Goal: Information Seeking & Learning: Find specific fact

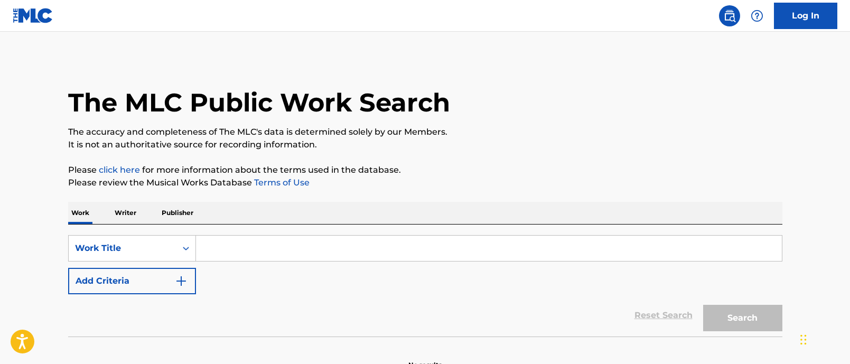
click at [228, 247] on input "Search Form" at bounding box center [489, 248] width 586 height 25
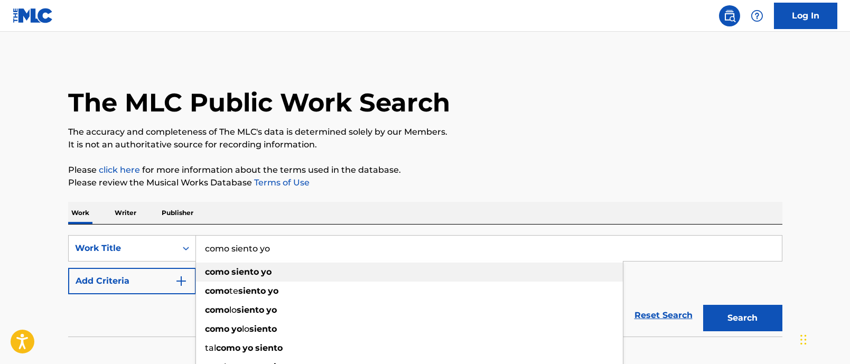
type input "como siento yo"
click at [239, 272] on strong "siento" at bounding box center [244, 272] width 27 height 10
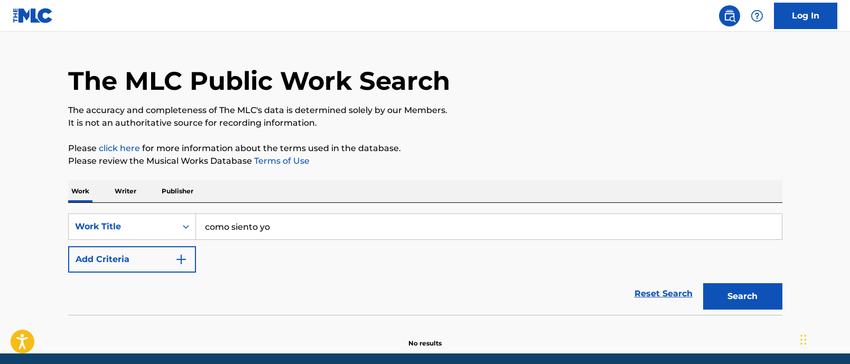
scroll to position [22, 0]
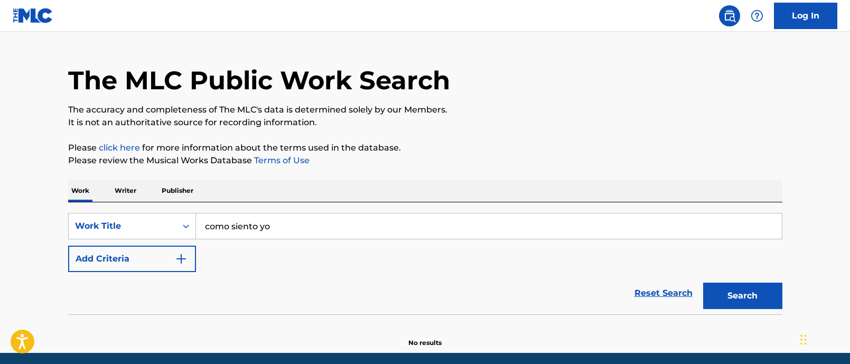
click at [752, 304] on button "Search" at bounding box center [742, 296] width 79 height 26
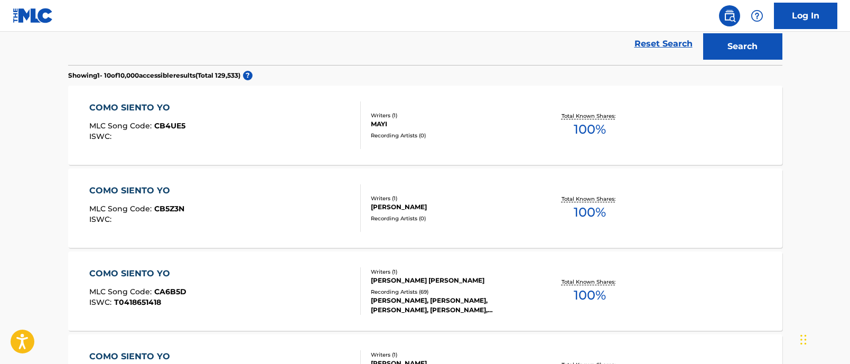
scroll to position [289, 0]
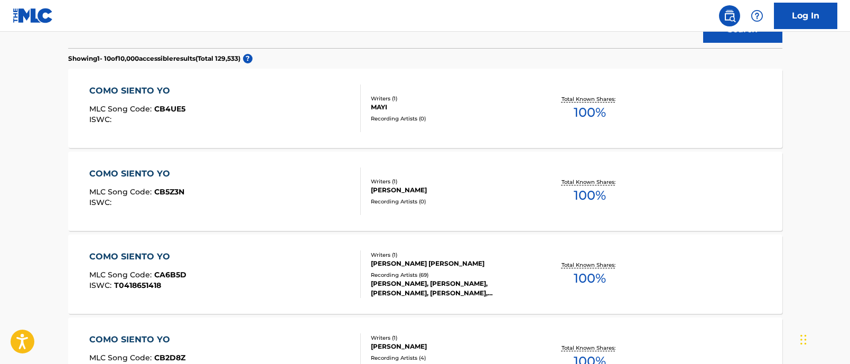
click at [513, 265] on div "[PERSON_NAME] [PERSON_NAME]" at bounding box center [451, 264] width 160 height 10
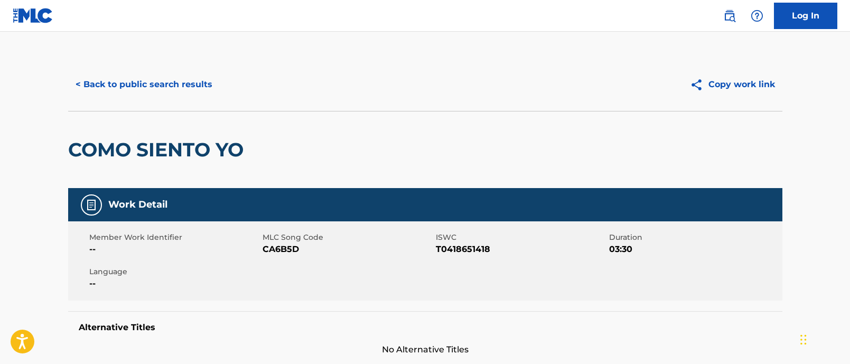
click at [145, 82] on button "< Back to public search results" at bounding box center [144, 84] width 152 height 26
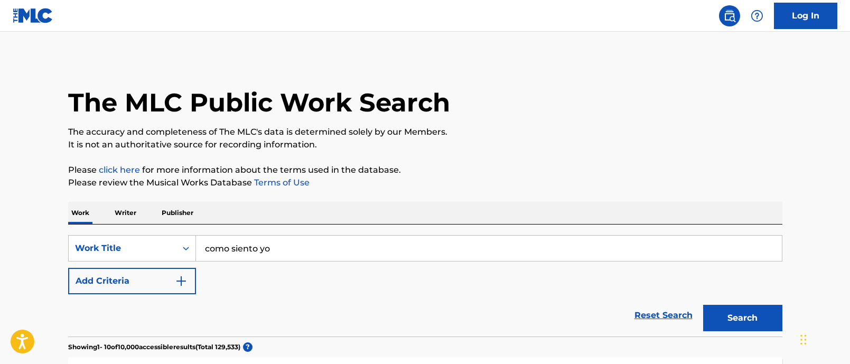
click at [270, 247] on input "como siento yo" at bounding box center [489, 248] width 586 height 25
type input "ultra facial"
click at [703, 305] on button "Search" at bounding box center [742, 318] width 79 height 26
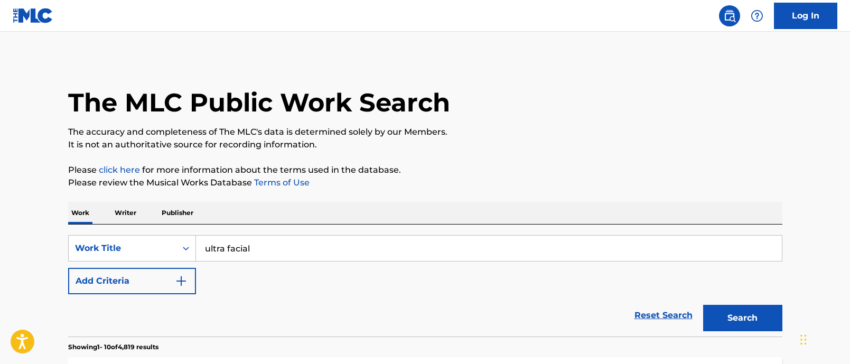
click at [141, 275] on button "Add Criteria" at bounding box center [132, 281] width 128 height 26
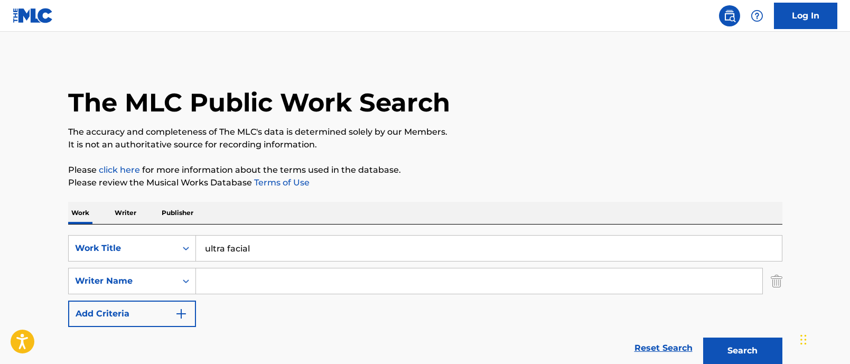
click at [253, 282] on input "Search Form" at bounding box center [479, 280] width 567 height 25
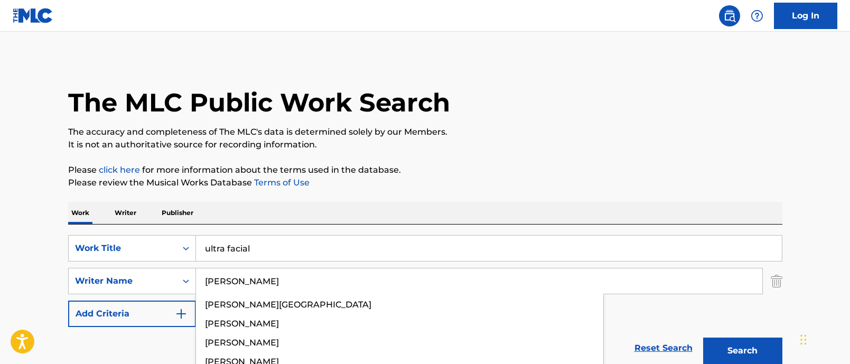
type input "[PERSON_NAME]"
click at [703, 338] on button "Search" at bounding box center [742, 351] width 79 height 26
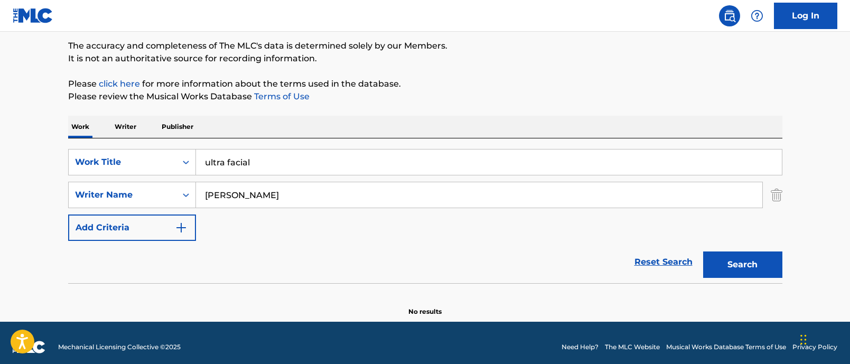
scroll to position [95, 0]
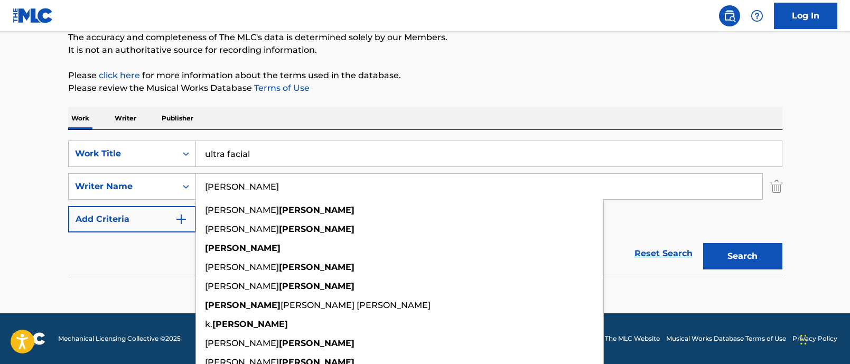
click at [258, 154] on input "ultra facial" at bounding box center [489, 153] width 586 height 25
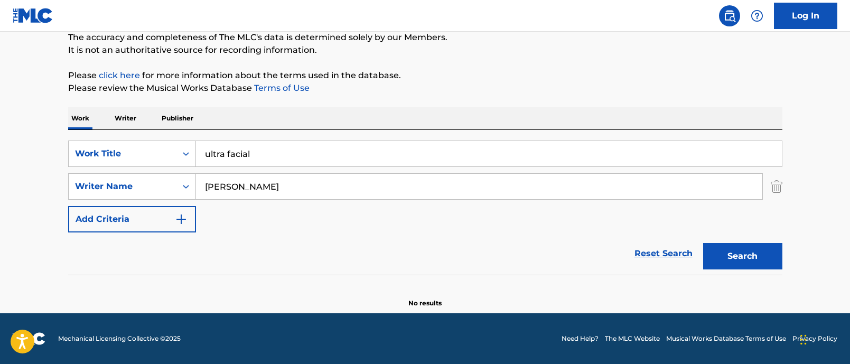
click at [258, 154] on input "ultra facial" at bounding box center [489, 153] width 586 height 25
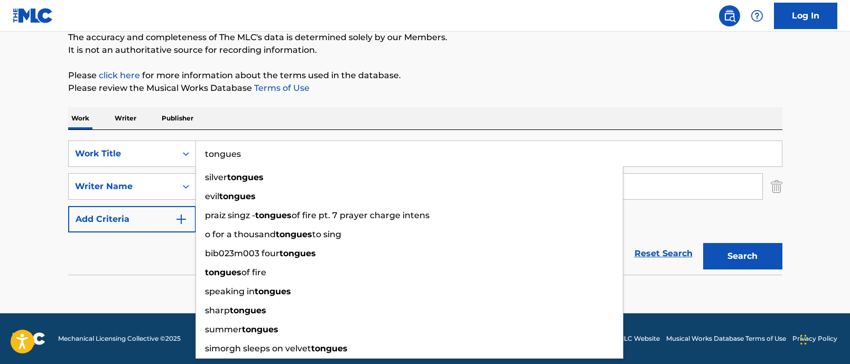
type input "tongues"
click at [703, 243] on button "Search" at bounding box center [742, 256] width 79 height 26
click at [22, 186] on main "The MLC Public Work Search The accuracy and completeness of The MLC's data is d…" at bounding box center [425, 125] width 850 height 376
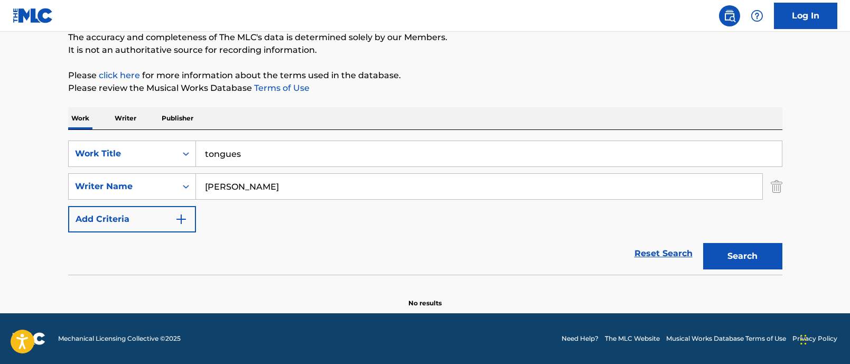
click at [282, 181] on input "[PERSON_NAME]" at bounding box center [479, 186] width 567 height 25
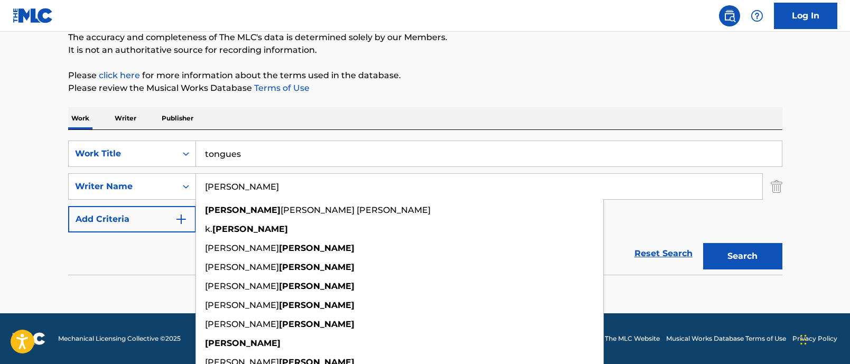
click at [282, 181] on input "[PERSON_NAME]" at bounding box center [479, 186] width 567 height 25
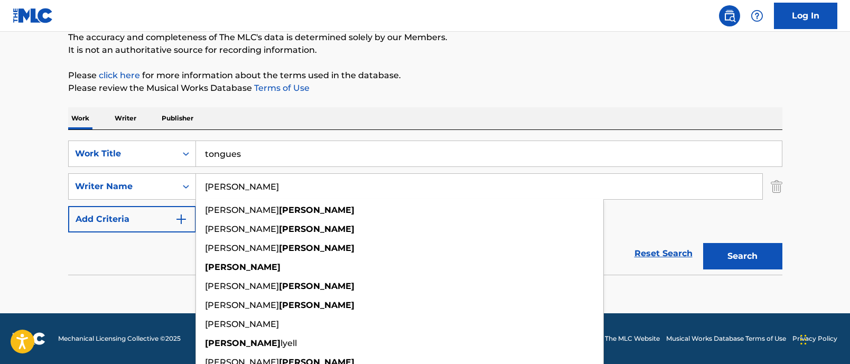
type input "[PERSON_NAME]"
click at [703, 243] on button "Search" at bounding box center [742, 256] width 79 height 26
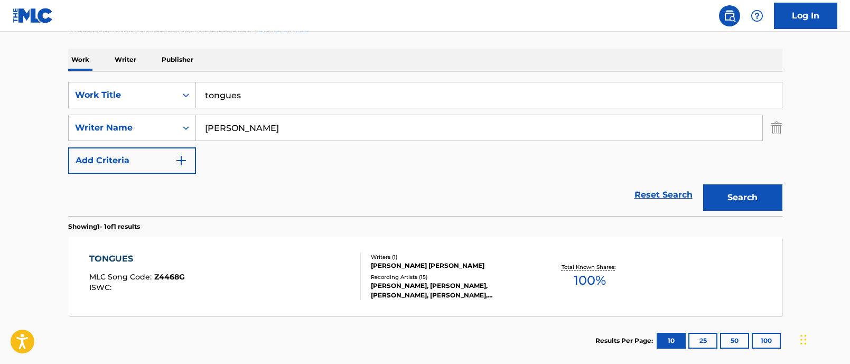
scroll to position [154, 0]
click at [428, 266] on div "[PERSON_NAME] [PERSON_NAME]" at bounding box center [451, 266] width 160 height 10
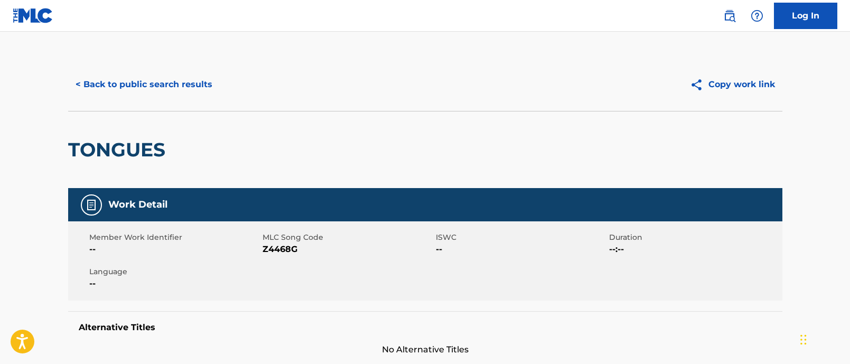
click at [129, 84] on button "< Back to public search results" at bounding box center [144, 84] width 152 height 26
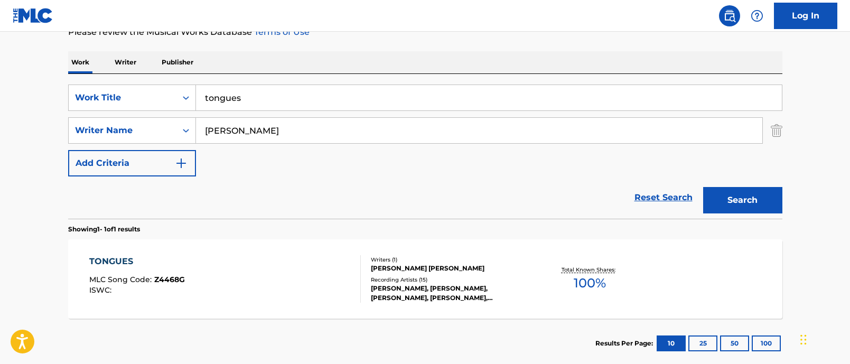
click at [257, 127] on input "[PERSON_NAME]" at bounding box center [479, 130] width 567 height 25
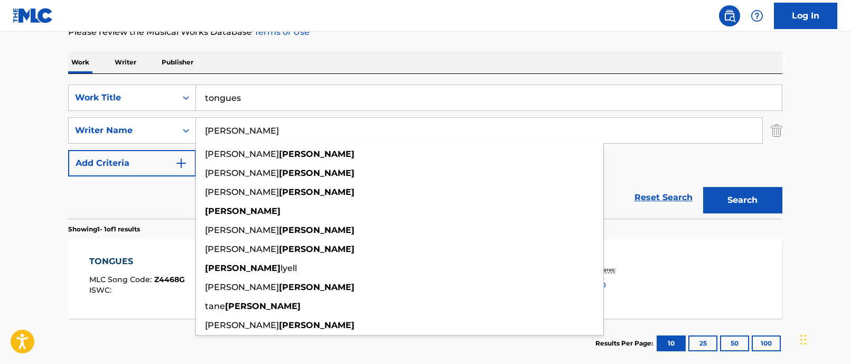
click at [257, 127] on input "[PERSON_NAME]" at bounding box center [479, 130] width 567 height 25
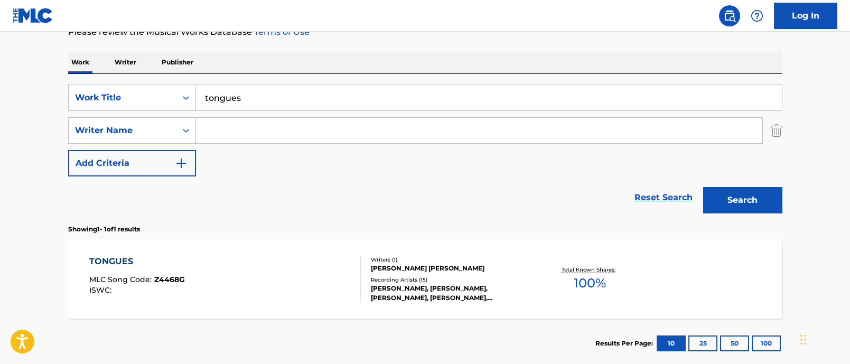
click at [280, 96] on input "tongues" at bounding box center [489, 97] width 586 height 25
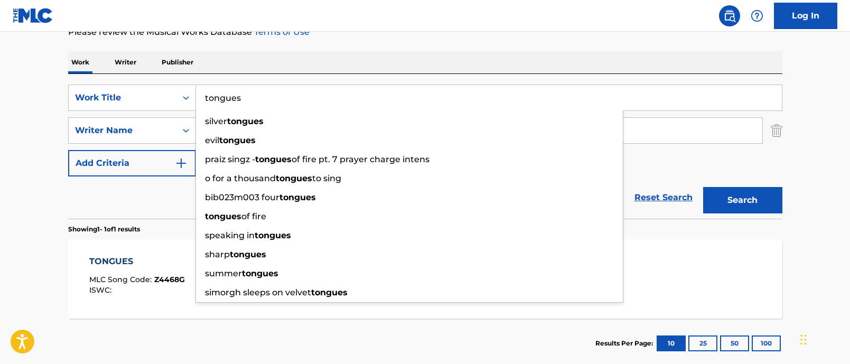
click at [280, 96] on input "tongues" at bounding box center [489, 97] width 586 height 25
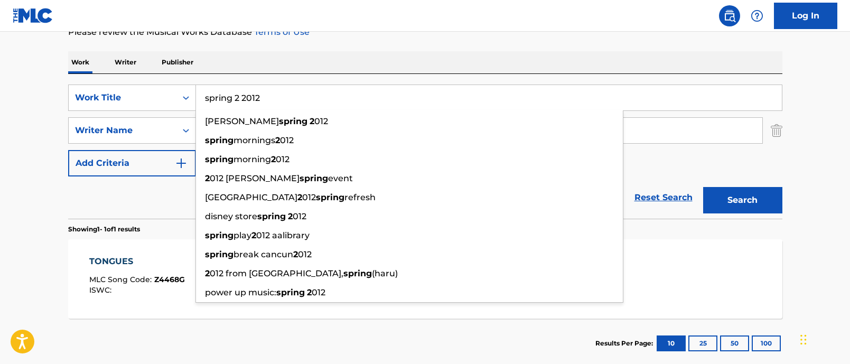
type input "spring 2 2012"
click at [703, 187] on button "Search" at bounding box center [742, 200] width 79 height 26
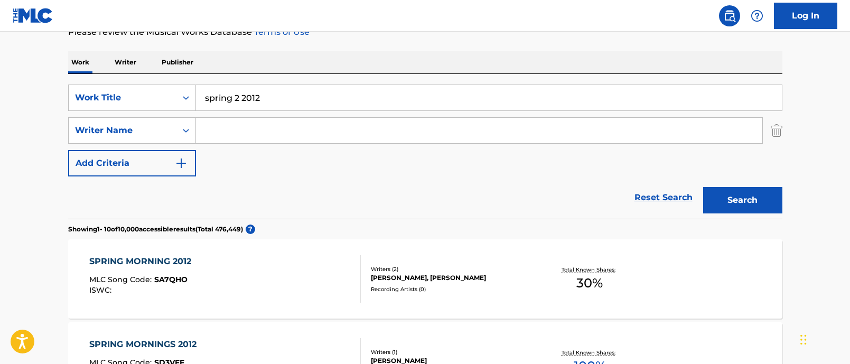
click at [219, 133] on input "Search Form" at bounding box center [479, 130] width 567 height 25
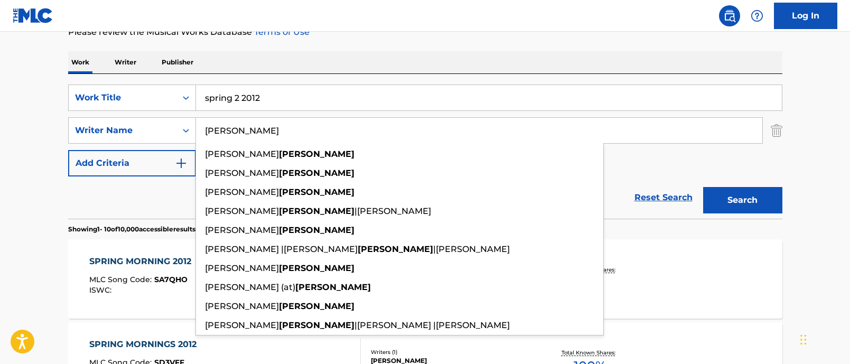
type input "[PERSON_NAME]"
click at [703, 187] on button "Search" at bounding box center [742, 200] width 79 height 26
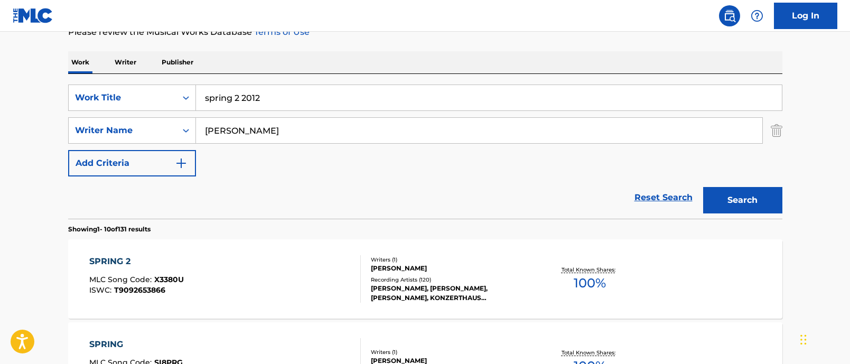
click at [438, 258] on div "Writers ( 1 )" at bounding box center [451, 260] width 160 height 8
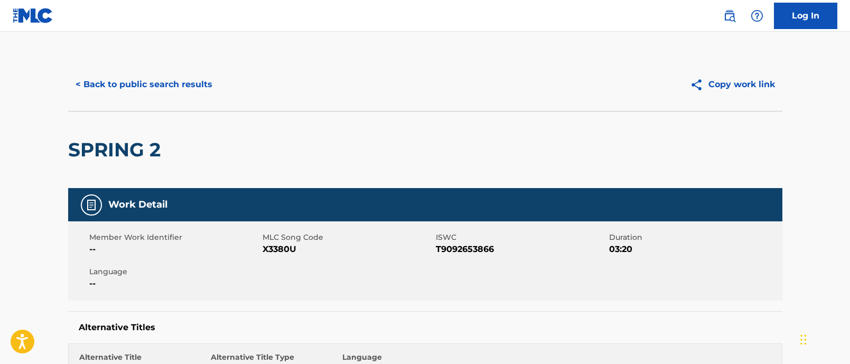
click at [124, 85] on button "< Back to public search results" at bounding box center [144, 84] width 152 height 26
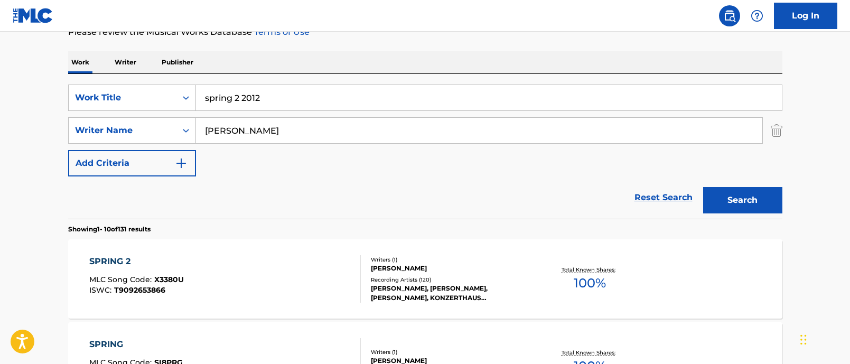
click at [258, 101] on input "spring 2 2012" at bounding box center [489, 97] width 586 height 25
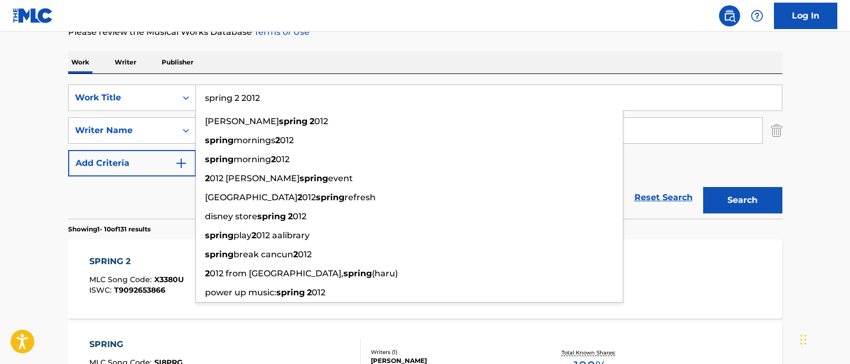
click at [387, 66] on div "Work Writer Publisher" at bounding box center [425, 62] width 715 height 22
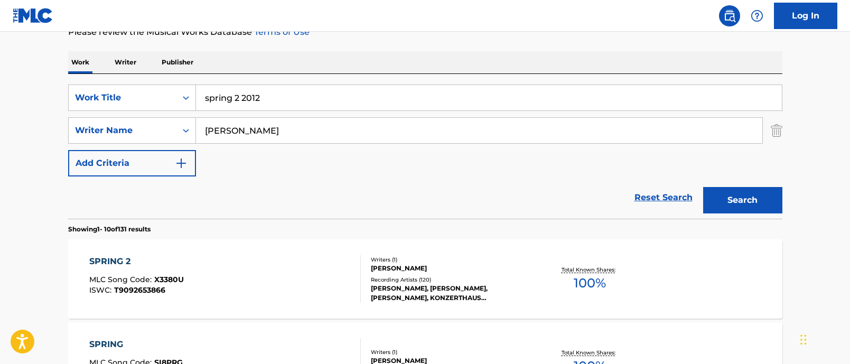
click at [232, 133] on input "[PERSON_NAME]" at bounding box center [479, 130] width 567 height 25
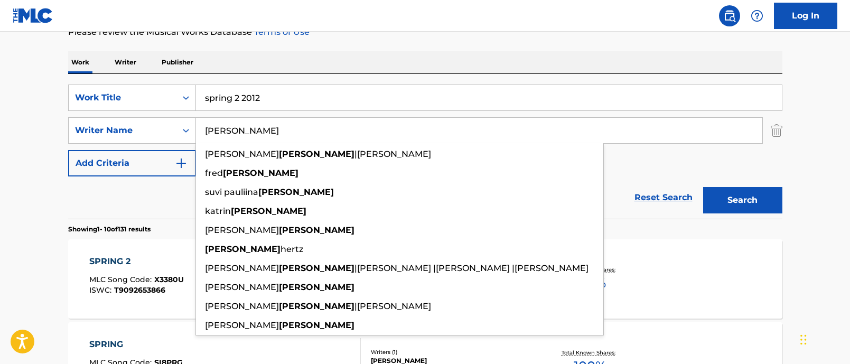
click at [232, 133] on input "[PERSON_NAME]" at bounding box center [479, 130] width 567 height 25
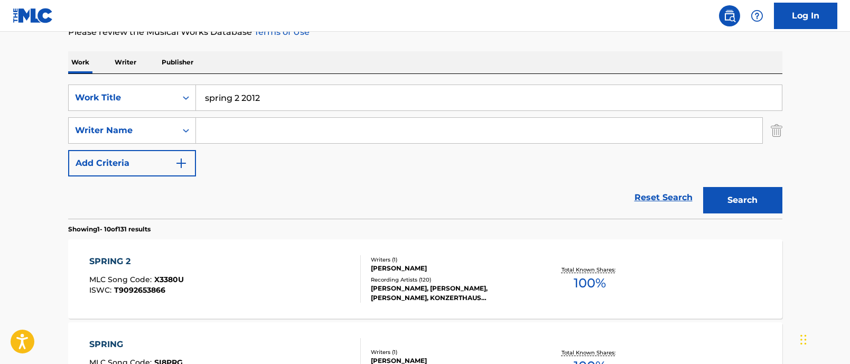
click at [272, 106] on input "spring 2 2012" at bounding box center [489, 97] width 586 height 25
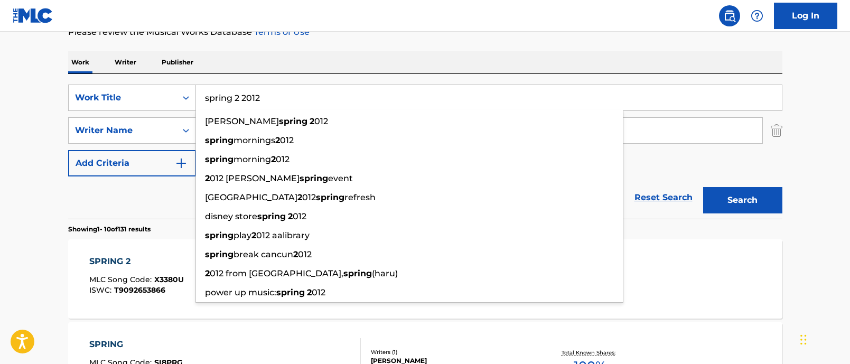
click at [272, 106] on input "spring 2 2012" at bounding box center [489, 97] width 586 height 25
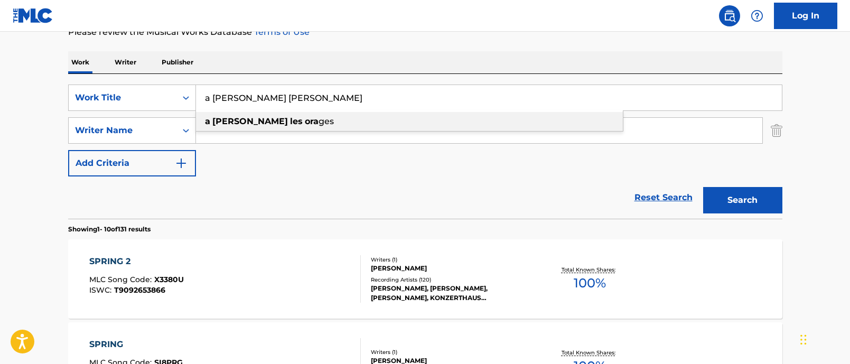
click at [315, 122] on div "a [PERSON_NAME] [PERSON_NAME] ges" at bounding box center [409, 121] width 427 height 19
type input "a [PERSON_NAME] orages"
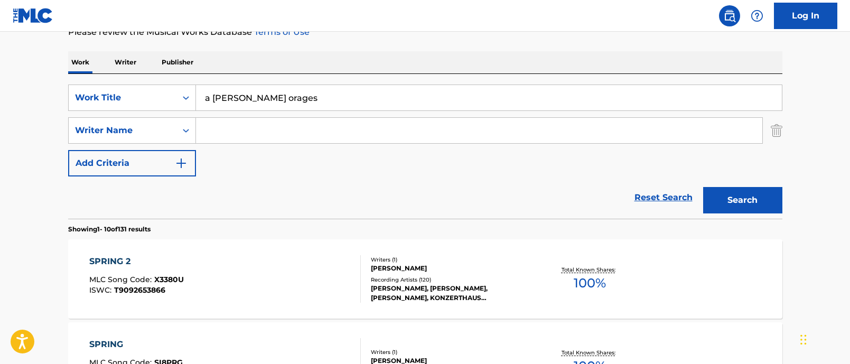
click at [703, 187] on button "Search" at bounding box center [742, 200] width 79 height 26
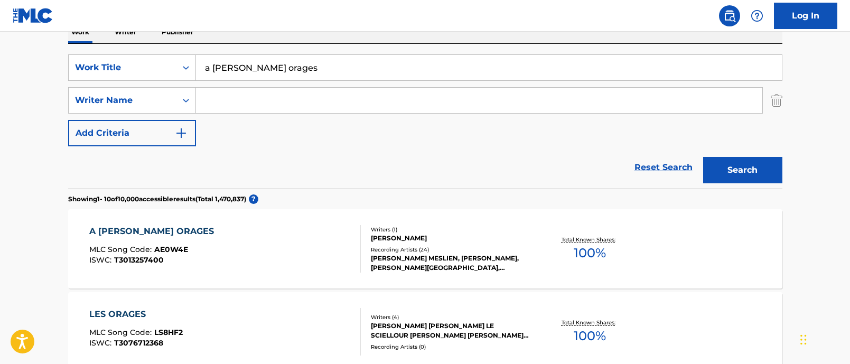
scroll to position [218, 0]
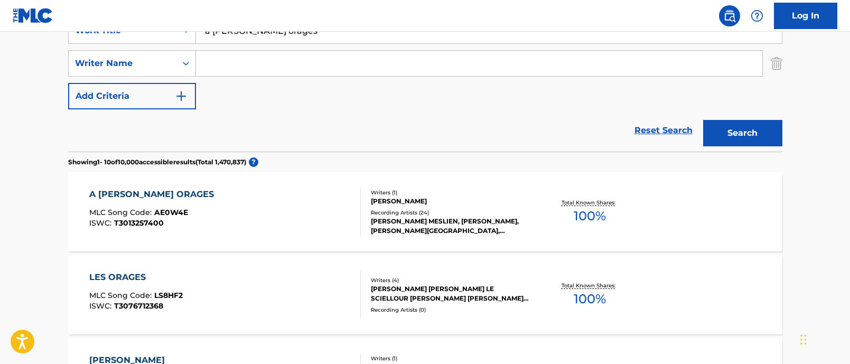
click at [428, 206] on div "Writers ( 1 ) [PERSON_NAME] Recording Artists ( 24 ) [PERSON_NAME], [PERSON_NAM…" at bounding box center [446, 212] width 170 height 47
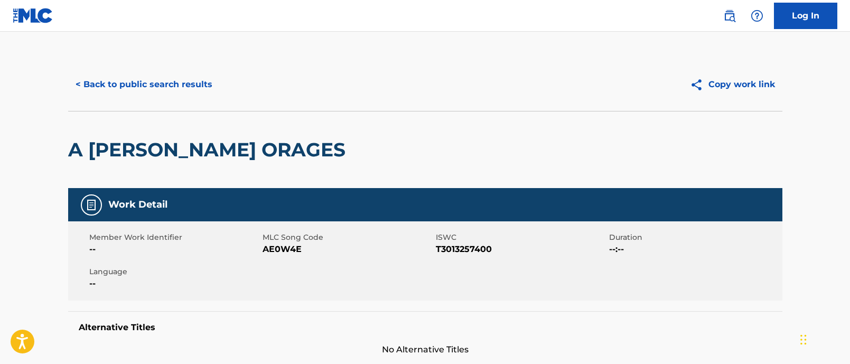
click at [127, 82] on button "< Back to public search results" at bounding box center [144, 84] width 152 height 26
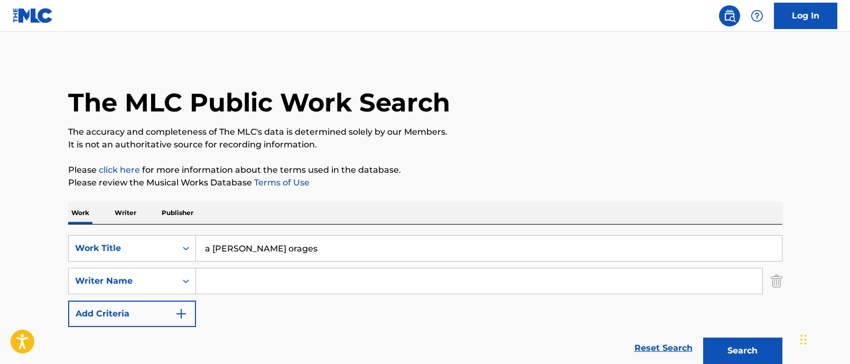
click at [249, 247] on input "a [PERSON_NAME] orages" at bounding box center [489, 248] width 586 height 25
click at [703, 338] on button "Search" at bounding box center [742, 351] width 79 height 26
click at [271, 250] on input "afrocubism" at bounding box center [489, 248] width 586 height 25
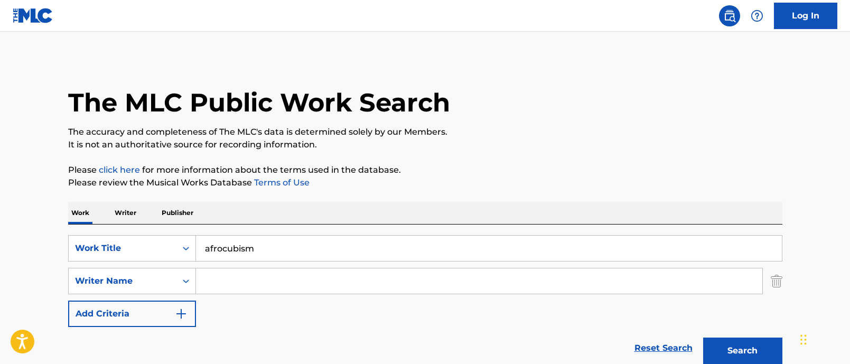
click at [271, 250] on input "afrocubism" at bounding box center [489, 248] width 586 height 25
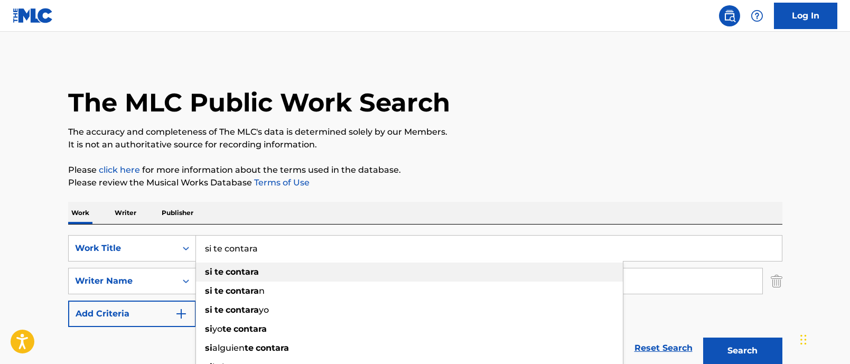
type input "si te contara"
click at [246, 271] on strong "contara" at bounding box center [242, 272] width 33 height 10
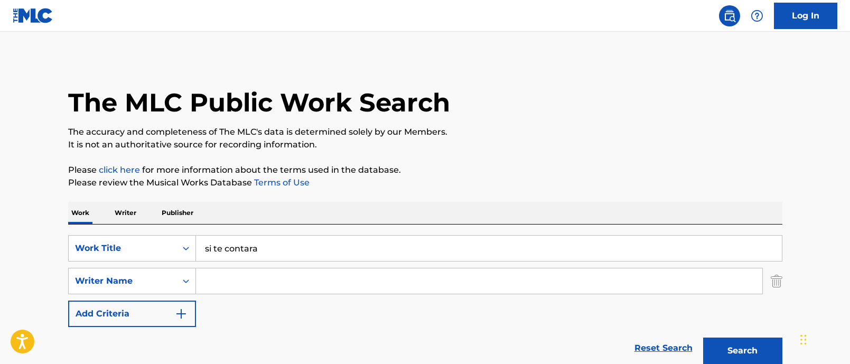
click at [703, 338] on button "Search" at bounding box center [742, 351] width 79 height 26
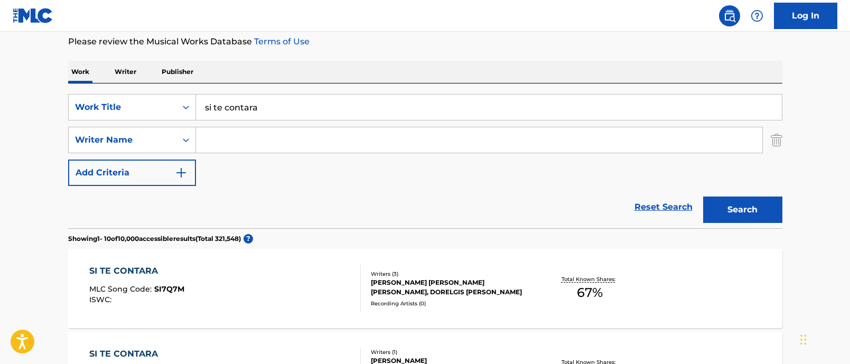
scroll to position [160, 0]
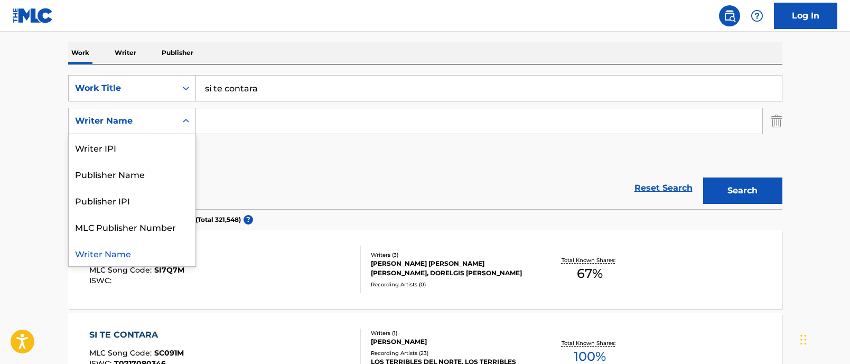
click at [168, 119] on div "Writer Name" at bounding box center [122, 121] width 95 height 13
click at [272, 124] on input "Search Form" at bounding box center [479, 120] width 567 height 25
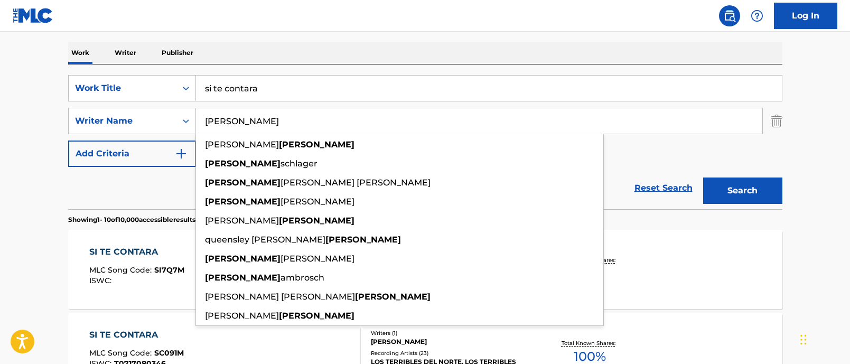
type input "[PERSON_NAME]"
click at [703, 178] on button "Search" at bounding box center [742, 191] width 79 height 26
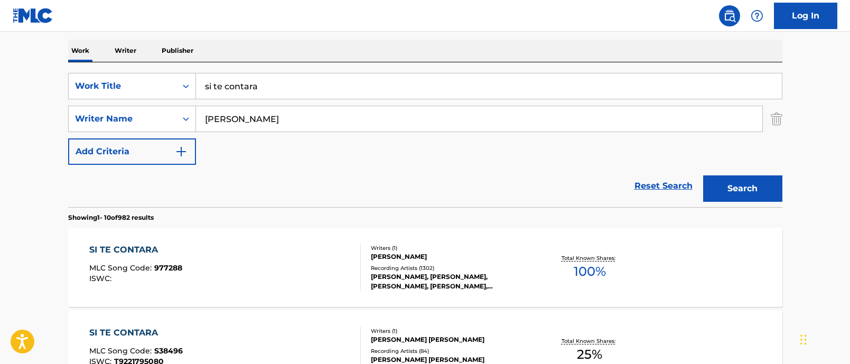
scroll to position [164, 0]
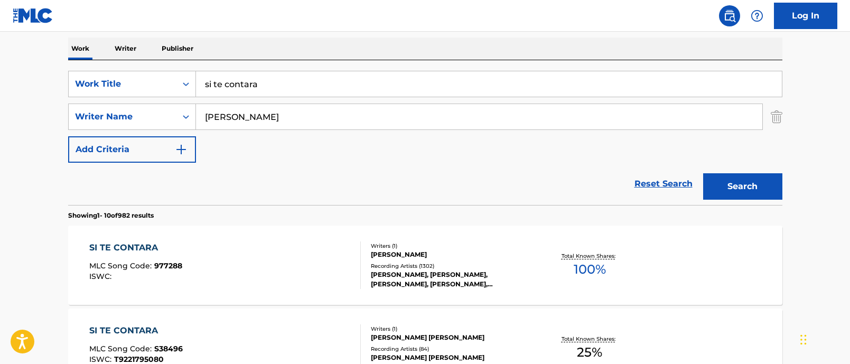
click at [483, 259] on div "[PERSON_NAME]" at bounding box center [451, 255] width 160 height 10
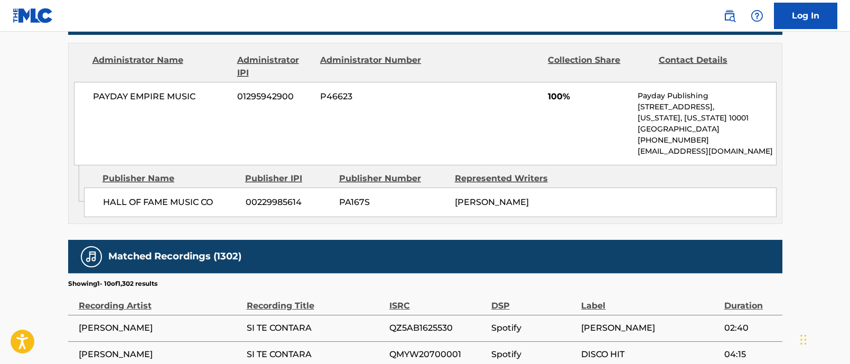
scroll to position [585, 0]
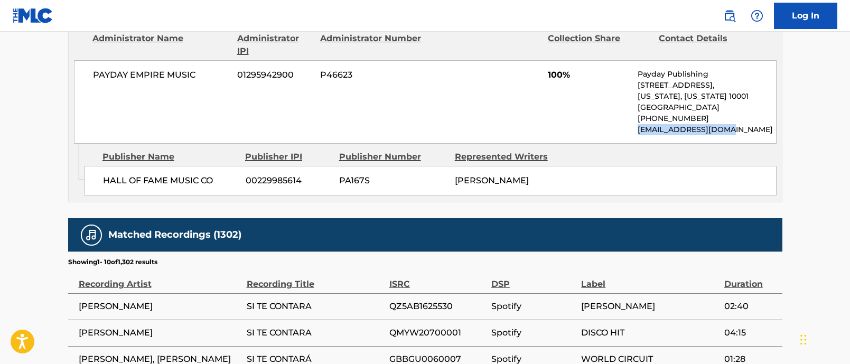
drag, startPoint x: 737, startPoint y: 129, endPoint x: 633, endPoint y: 133, distance: 103.7
click at [633, 133] on div "PAYDAY EMPIRE MUSIC 01295942900 P46623 100% Payday Publishing [STREET_ADDRESS][…" at bounding box center [425, 102] width 703 height 84
copy p "[EMAIL_ADDRESS][DOMAIN_NAME]"
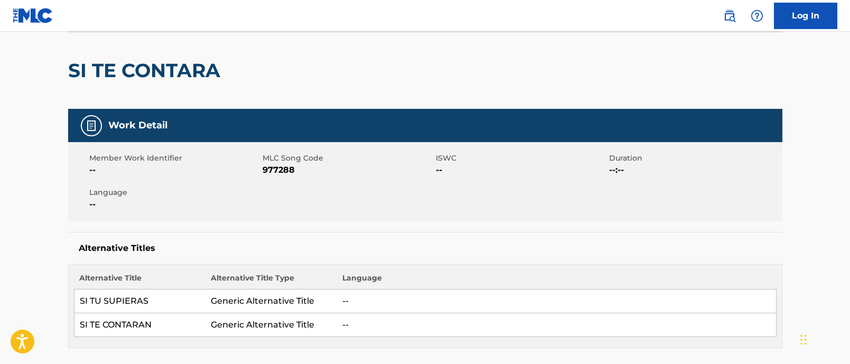
scroll to position [0, 0]
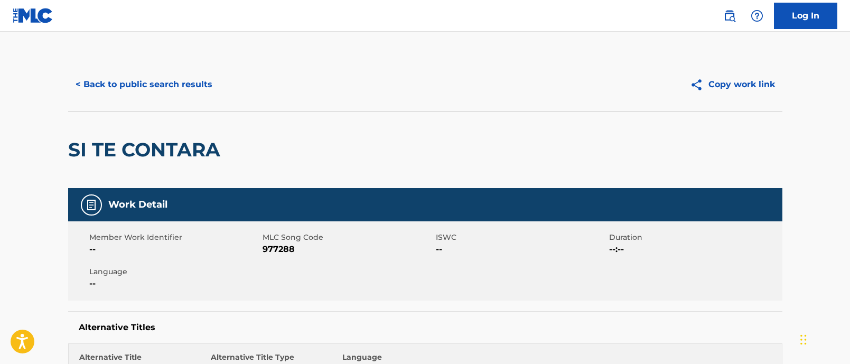
click at [169, 82] on button "< Back to public search results" at bounding box center [144, 84] width 152 height 26
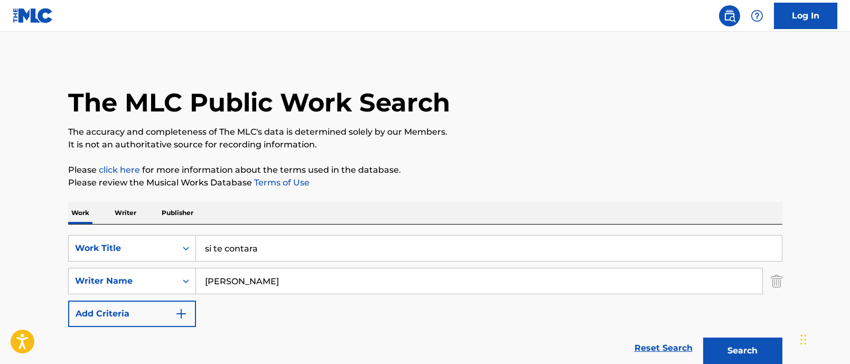
scroll to position [164, 0]
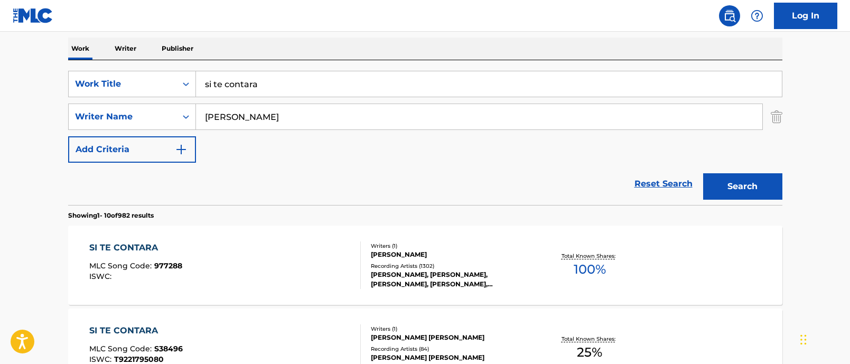
click at [286, 78] on input "si te contara" at bounding box center [489, 83] width 586 height 25
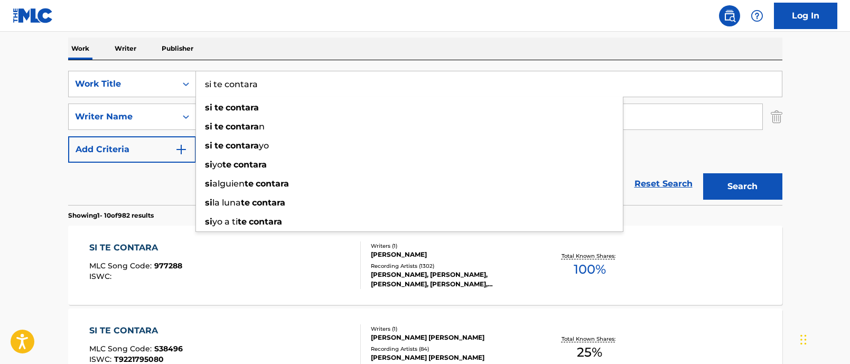
click at [286, 78] on input "si te contara" at bounding box center [489, 83] width 586 height 25
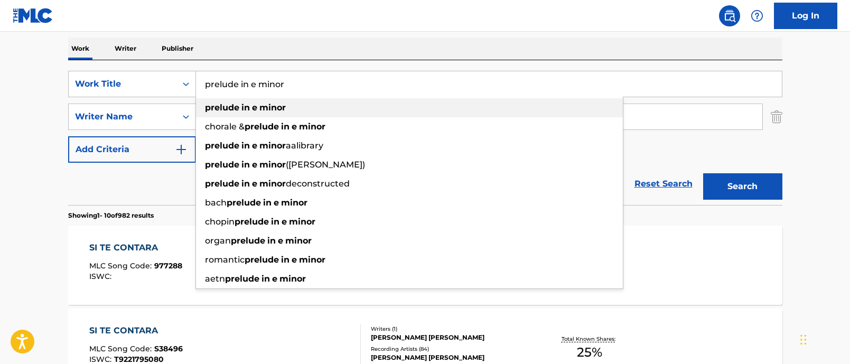
type input "prelude in e minor"
click at [251, 105] on span "Search Form" at bounding box center [251, 108] width 2 height 10
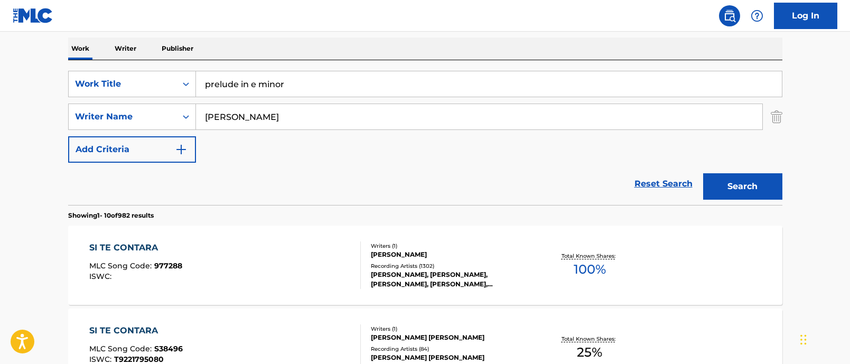
click at [244, 123] on input "[PERSON_NAME]" at bounding box center [479, 116] width 567 height 25
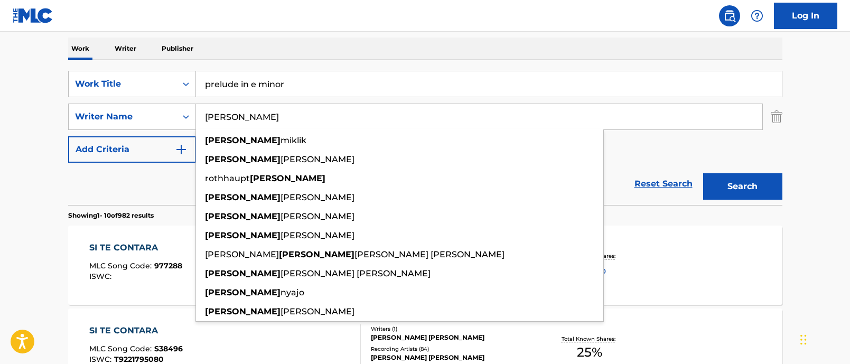
click at [244, 123] on input "[PERSON_NAME]" at bounding box center [479, 116] width 567 height 25
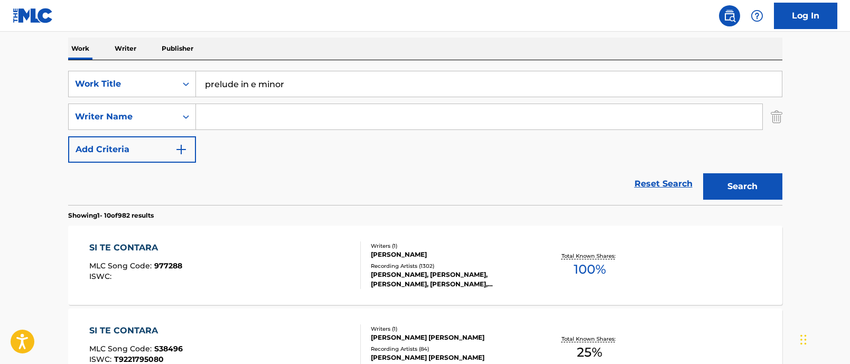
click at [703, 173] on button "Search" at bounding box center [742, 186] width 79 height 26
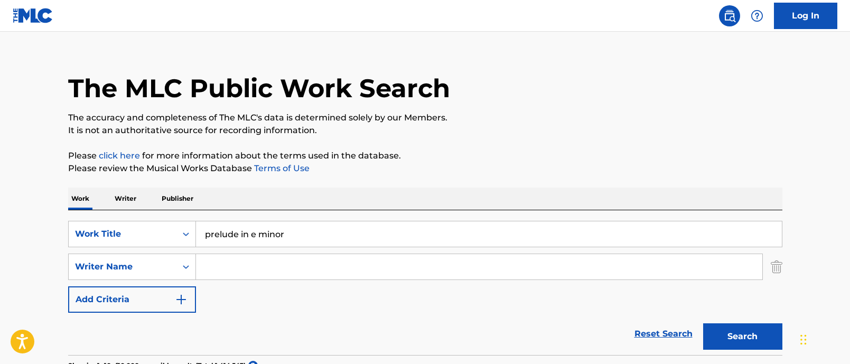
scroll to position [0, 0]
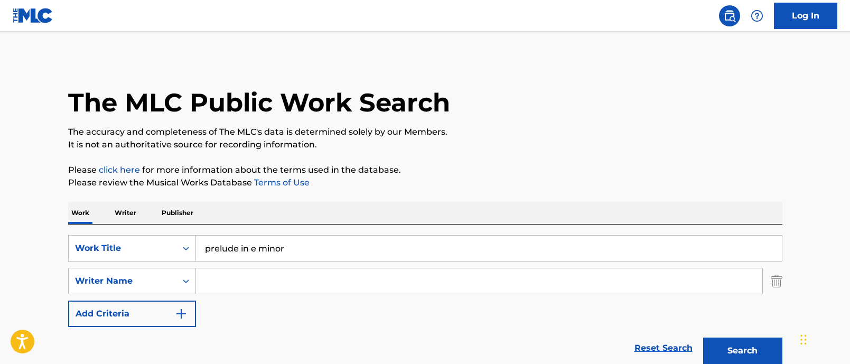
click at [255, 276] on input "Search Form" at bounding box center [479, 280] width 567 height 25
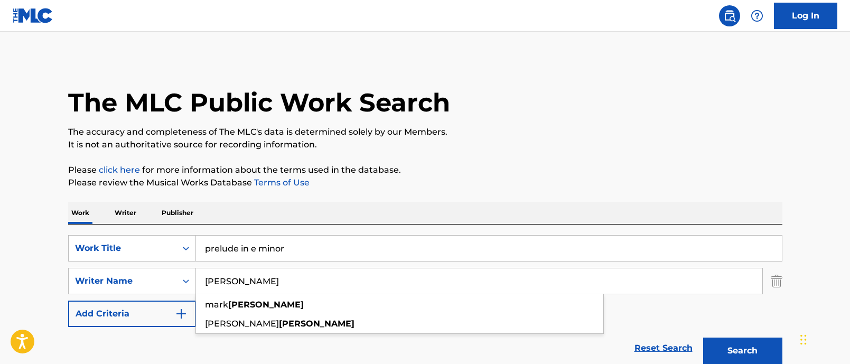
type input "[PERSON_NAME]"
click at [703, 338] on button "Search" at bounding box center [742, 351] width 79 height 26
click at [265, 252] on input "prelude in e minor" at bounding box center [489, 248] width 586 height 25
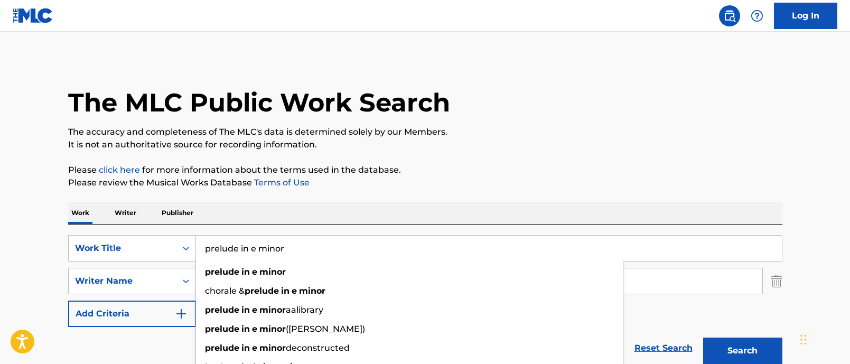
click at [265, 252] on input "prelude in e minor" at bounding box center [489, 248] width 586 height 25
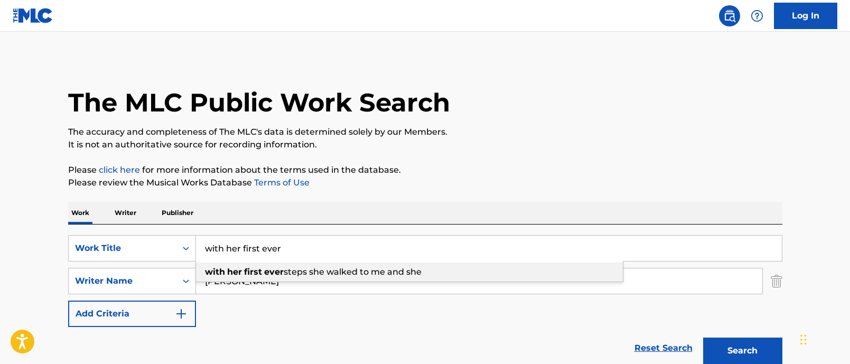
click at [311, 272] on span "steps she walked to me and she" at bounding box center [353, 272] width 138 height 10
type input "with her first ever steps she walked to me and she"
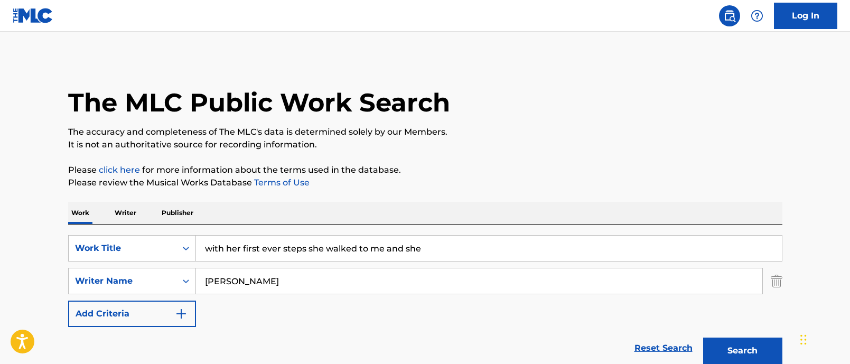
click at [270, 285] on input "[PERSON_NAME]" at bounding box center [479, 280] width 567 height 25
click at [703, 338] on button "Search" at bounding box center [742, 351] width 79 height 26
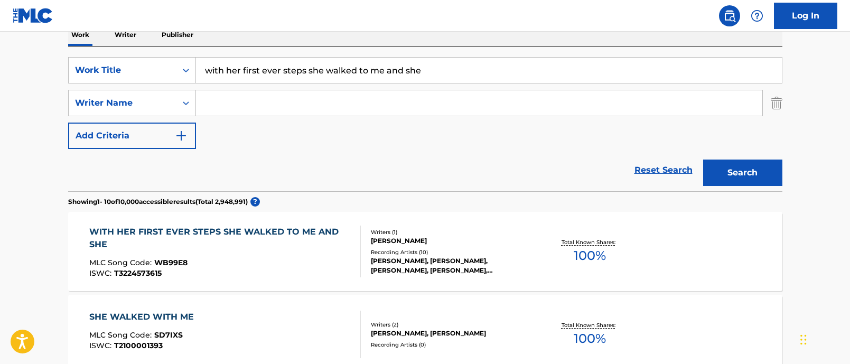
scroll to position [180, 0]
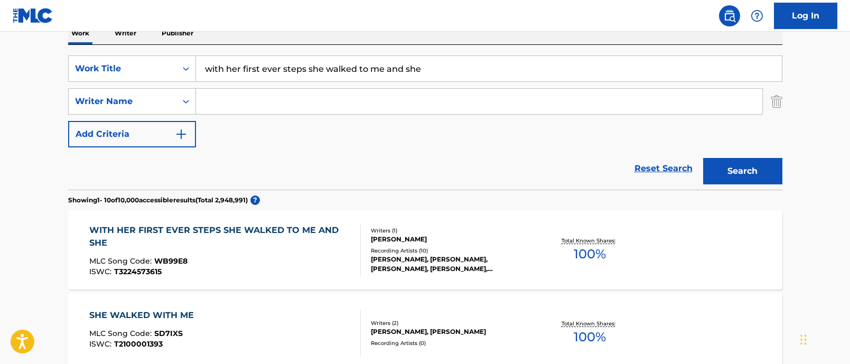
click at [460, 245] on div "Writers ( 1 ) [PERSON_NAME] Recording Artists ( 10 ) [PERSON_NAME], [PERSON_NAM…" at bounding box center [446, 250] width 170 height 47
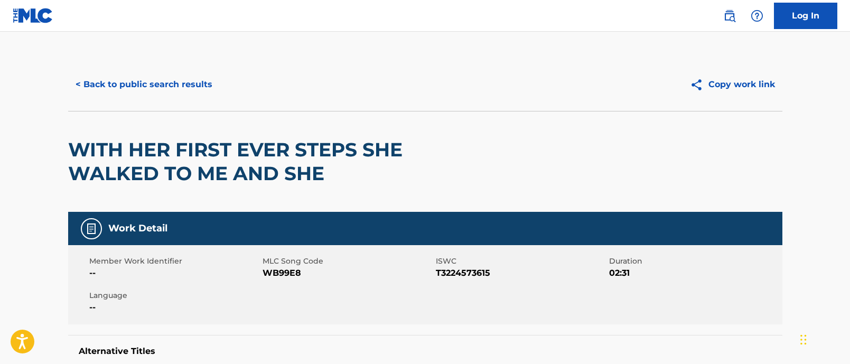
click at [157, 81] on button "< Back to public search results" at bounding box center [144, 84] width 152 height 26
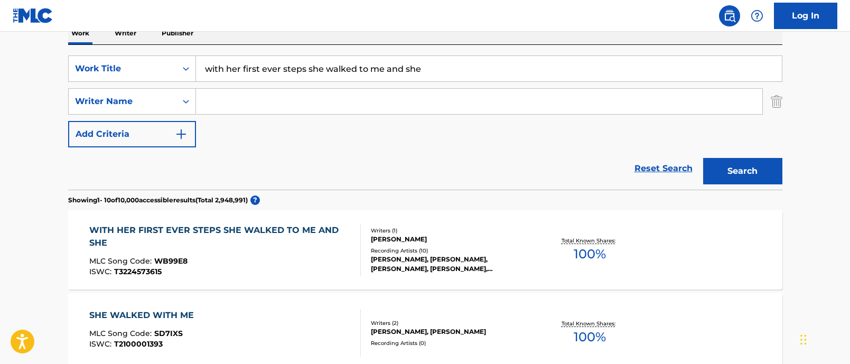
click at [251, 71] on input "with her first ever steps she walked to me and she" at bounding box center [489, 68] width 586 height 25
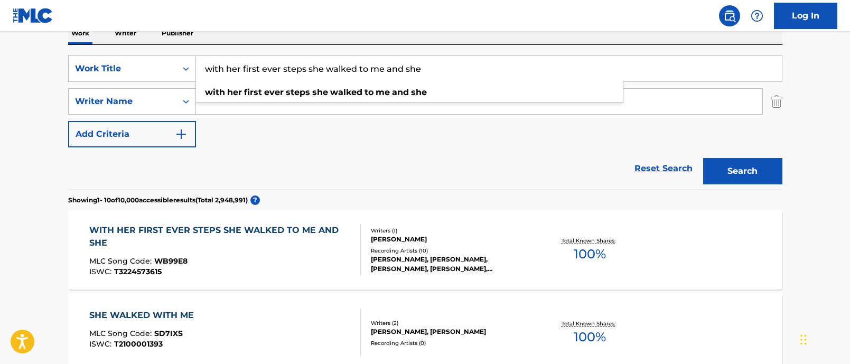
click at [251, 71] on input "with her first ever steps she walked to me and she" at bounding box center [489, 68] width 586 height 25
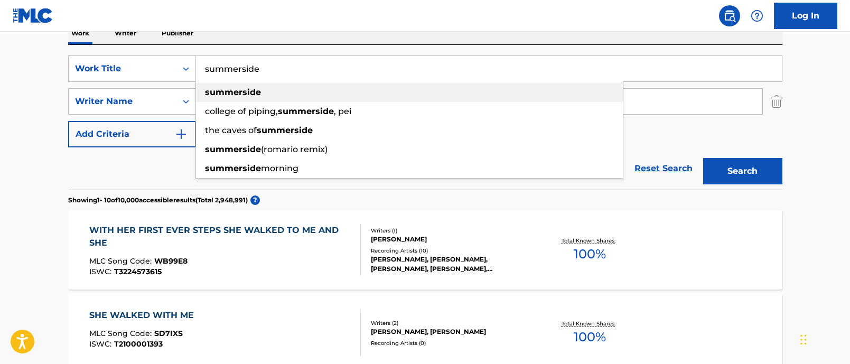
type input "summerside"
click at [248, 95] on strong "summerside" at bounding box center [233, 92] width 56 height 10
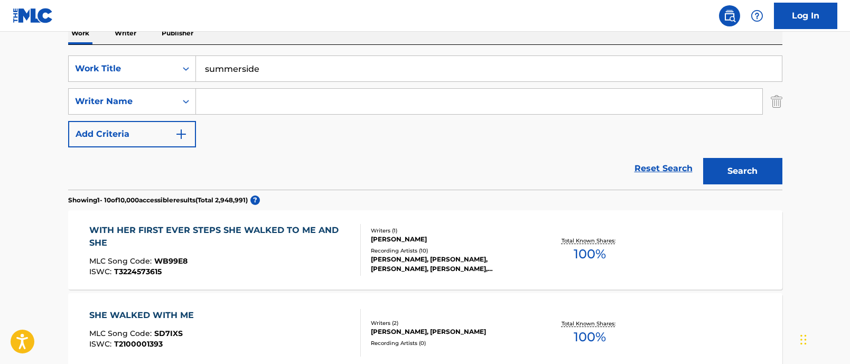
click at [247, 101] on input "Search Form" at bounding box center [479, 101] width 567 height 25
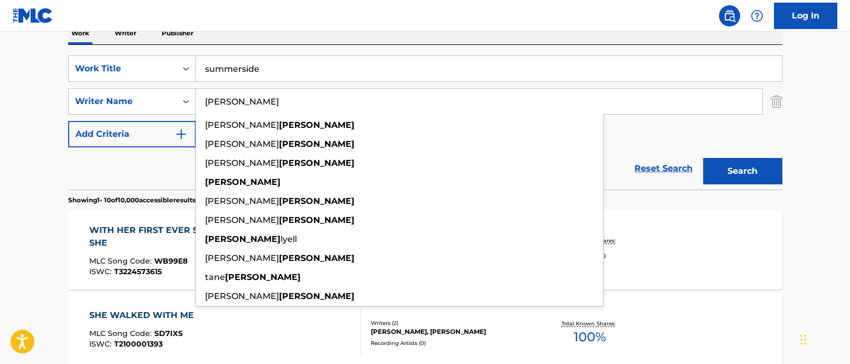
type input "[PERSON_NAME]"
click at [703, 158] on button "Search" at bounding box center [742, 171] width 79 height 26
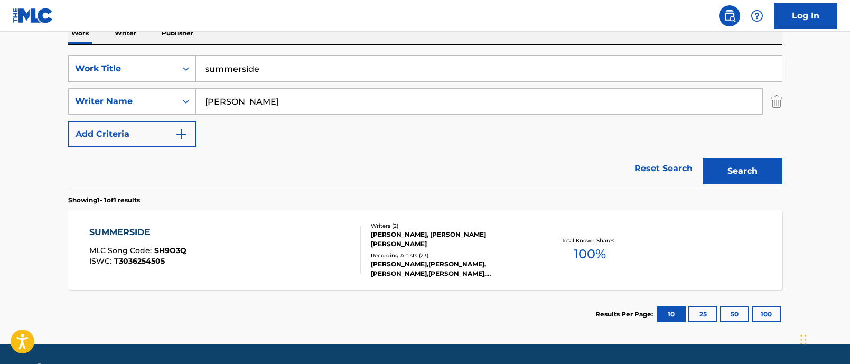
click at [504, 241] on div "[PERSON_NAME], [PERSON_NAME] [PERSON_NAME]" at bounding box center [451, 239] width 160 height 19
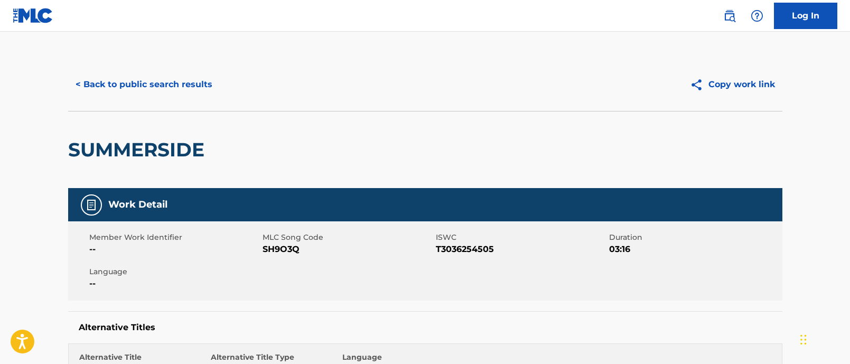
click at [170, 86] on button "< Back to public search results" at bounding box center [144, 84] width 152 height 26
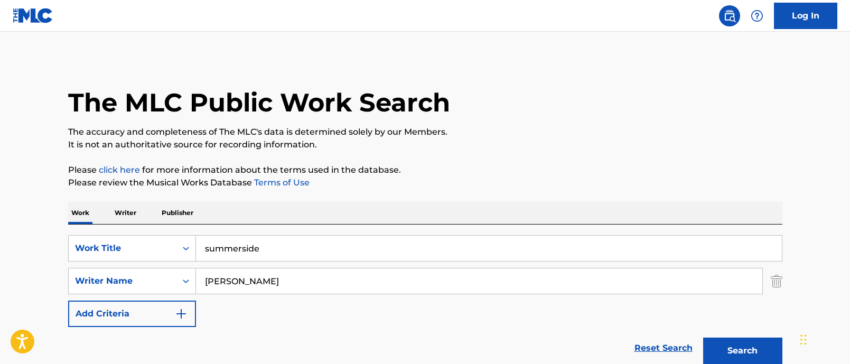
scroll to position [151, 0]
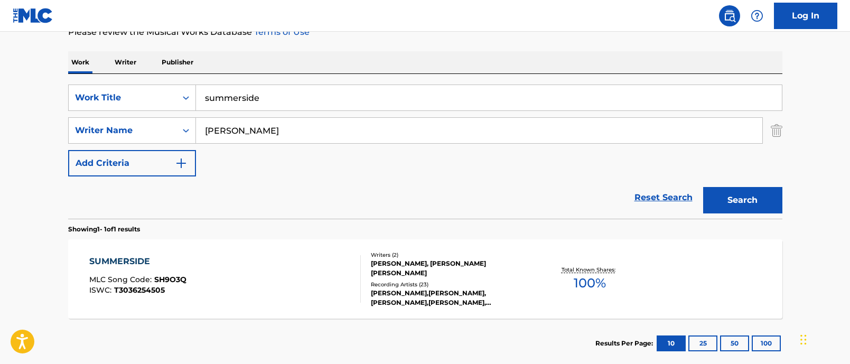
click at [267, 97] on input "summerside" at bounding box center [489, 97] width 586 height 25
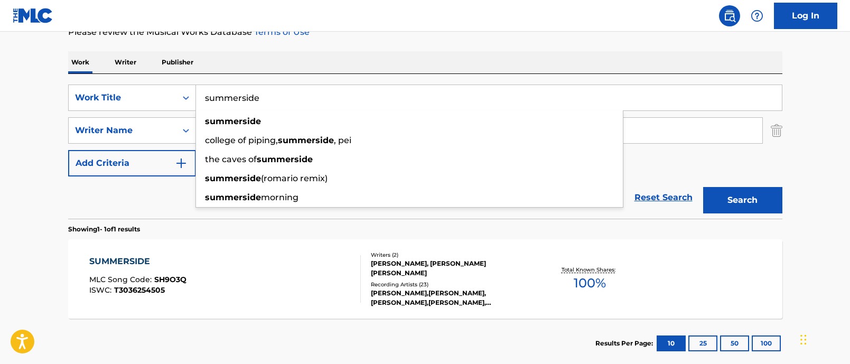
click at [267, 97] on input "summerside" at bounding box center [489, 97] width 586 height 25
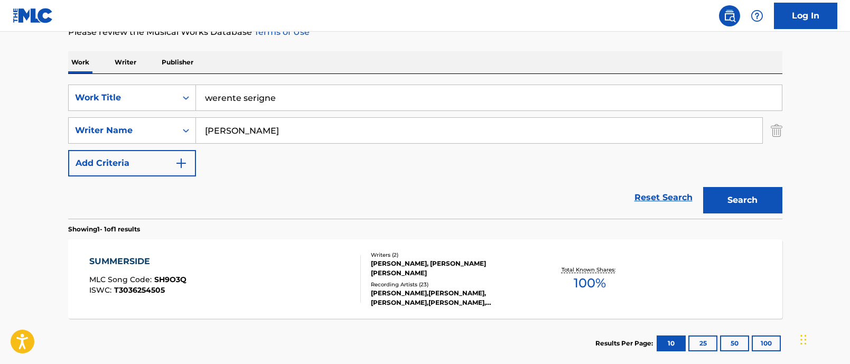
type input "werente serigne"
click at [703, 187] on button "Search" at bounding box center [742, 200] width 79 height 26
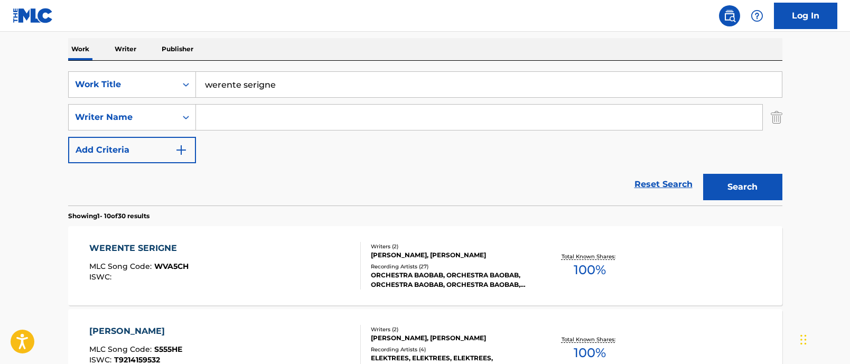
scroll to position [164, 0]
click at [494, 263] on div "Recording Artists ( 27 )" at bounding box center [451, 266] width 160 height 8
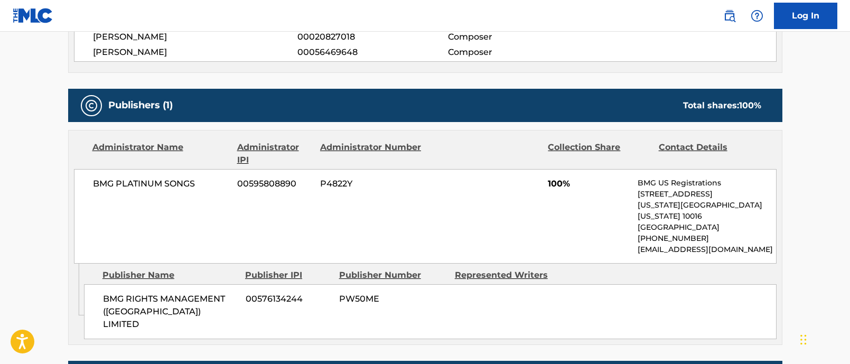
scroll to position [413, 0]
